Goal: Find specific page/section: Find specific page/section

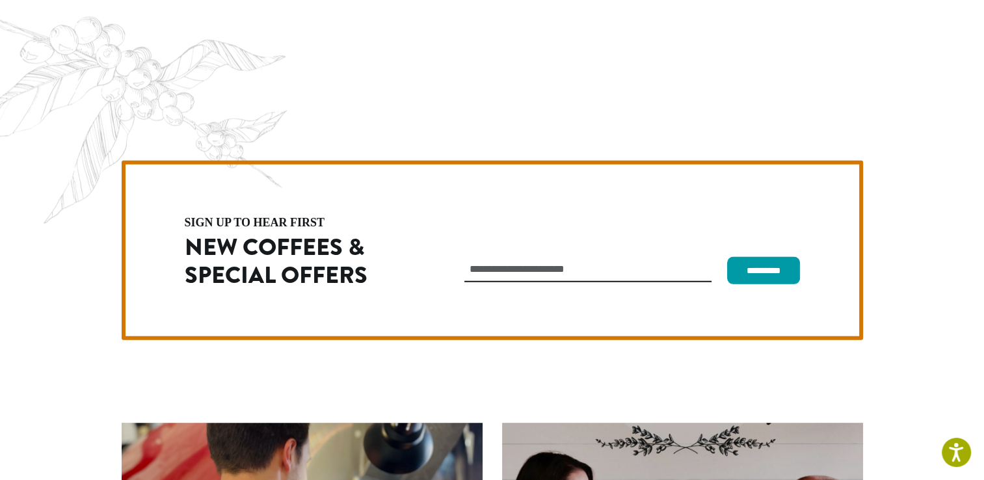
scroll to position [3672, 0]
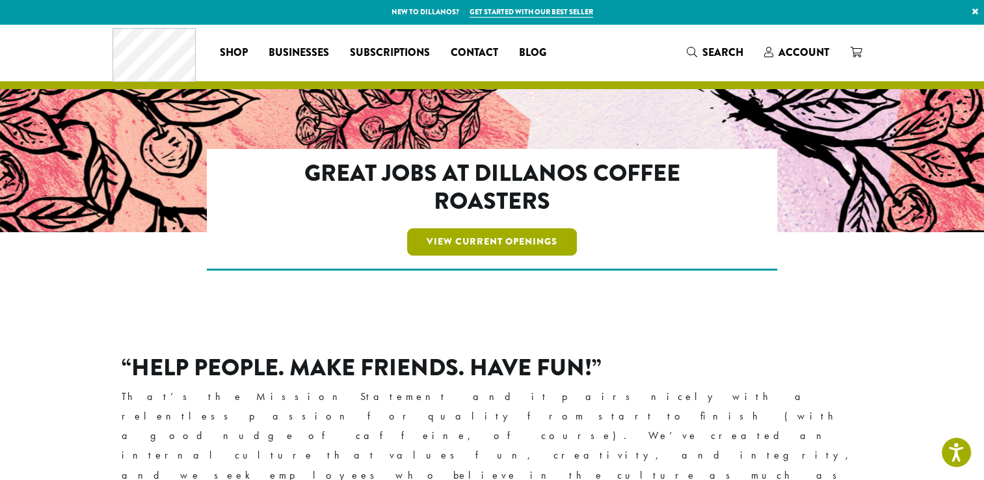
click at [549, 255] on div "View Current Openings" at bounding box center [492, 242] width 458 height 33
click at [533, 246] on link "View Current Openings" at bounding box center [492, 241] width 170 height 27
